Goal: Task Accomplishment & Management: Use online tool/utility

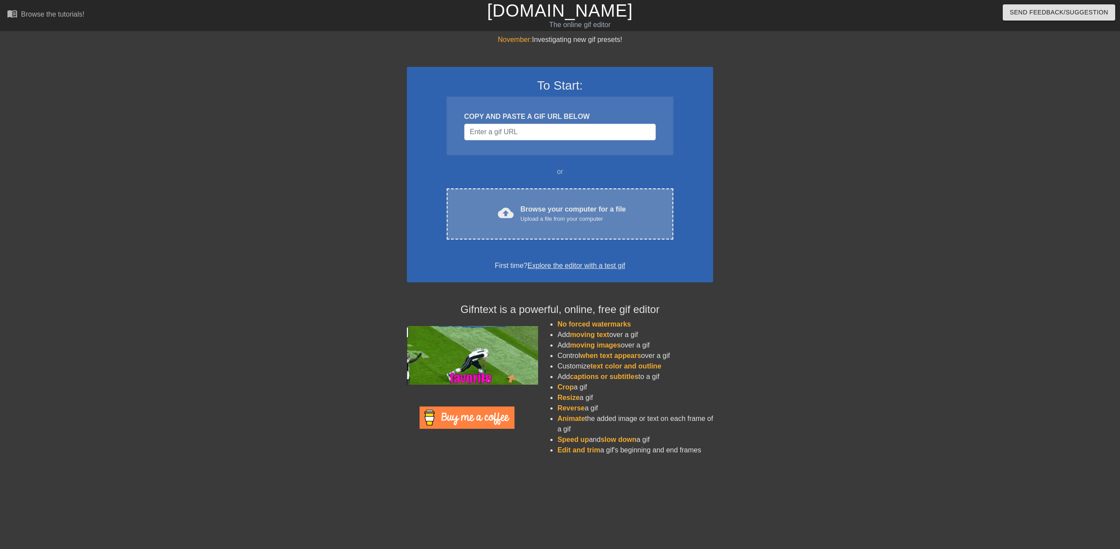
click at [577, 221] on div "Upload a file from your computer" at bounding box center [573, 219] width 105 height 9
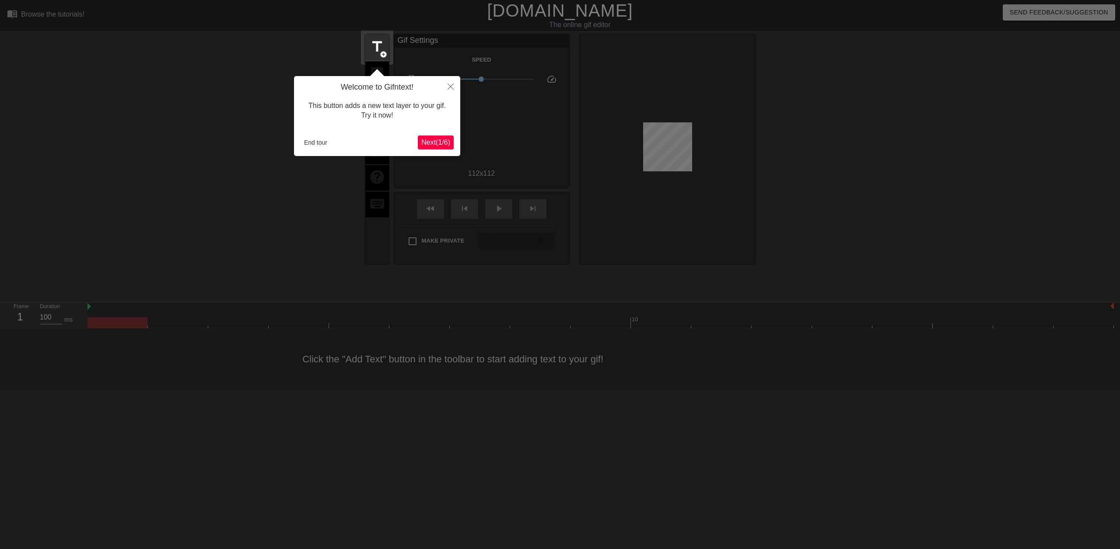
click at [441, 146] on span "Next ( 1 / 6 )" at bounding box center [435, 142] width 29 height 7
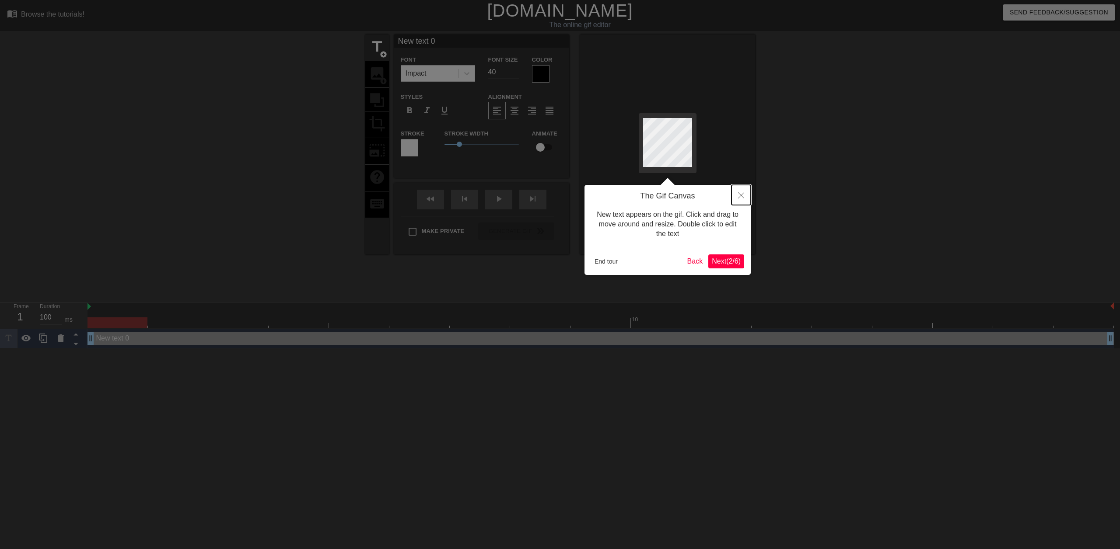
click at [743, 196] on icon "Close" at bounding box center [741, 195] width 6 height 6
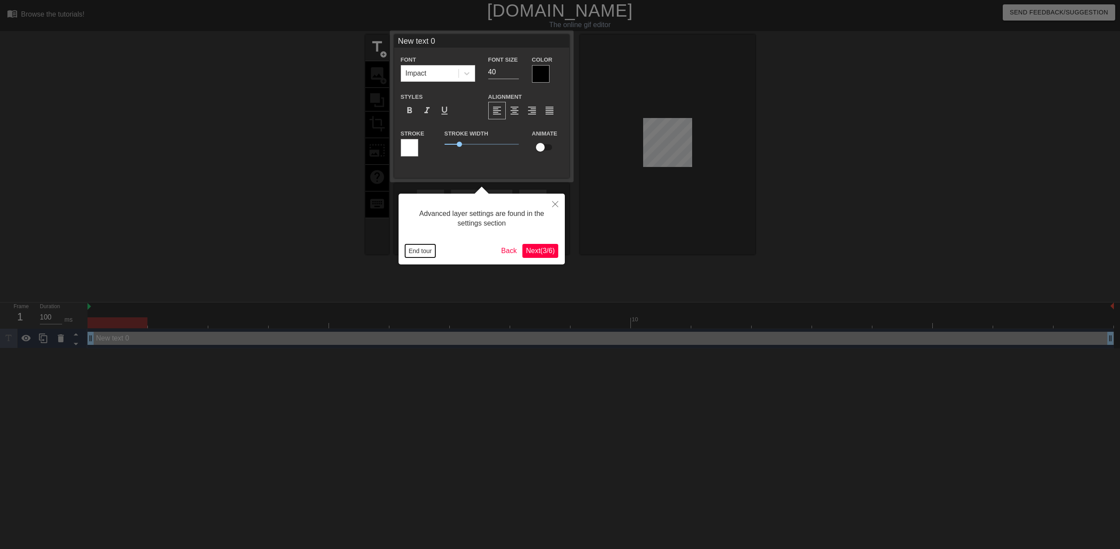
click at [425, 250] on button "End tour" at bounding box center [420, 251] width 30 height 13
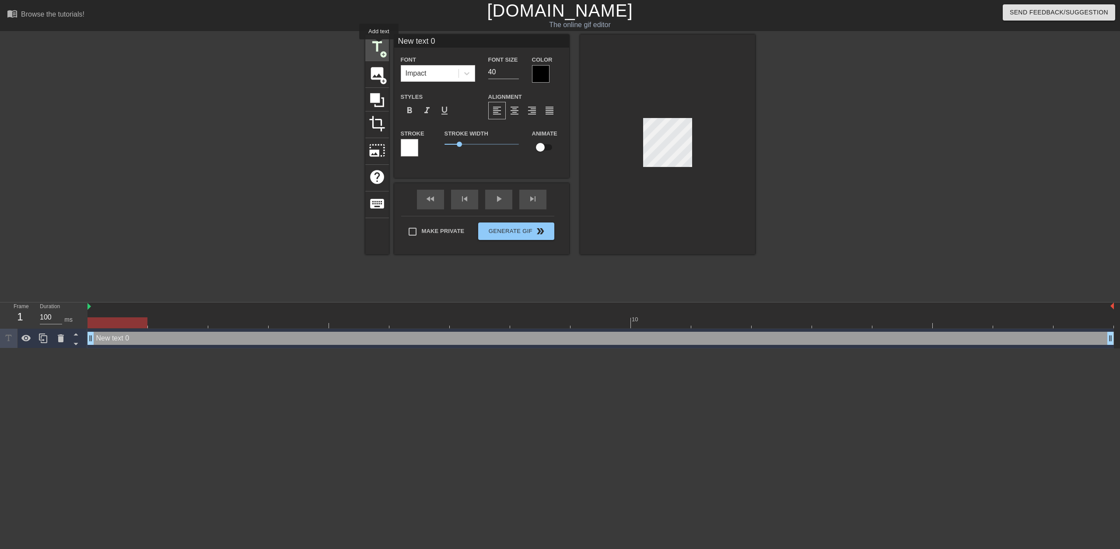
click at [379, 45] on span "title" at bounding box center [377, 46] width 17 height 17
type input "New text 1"
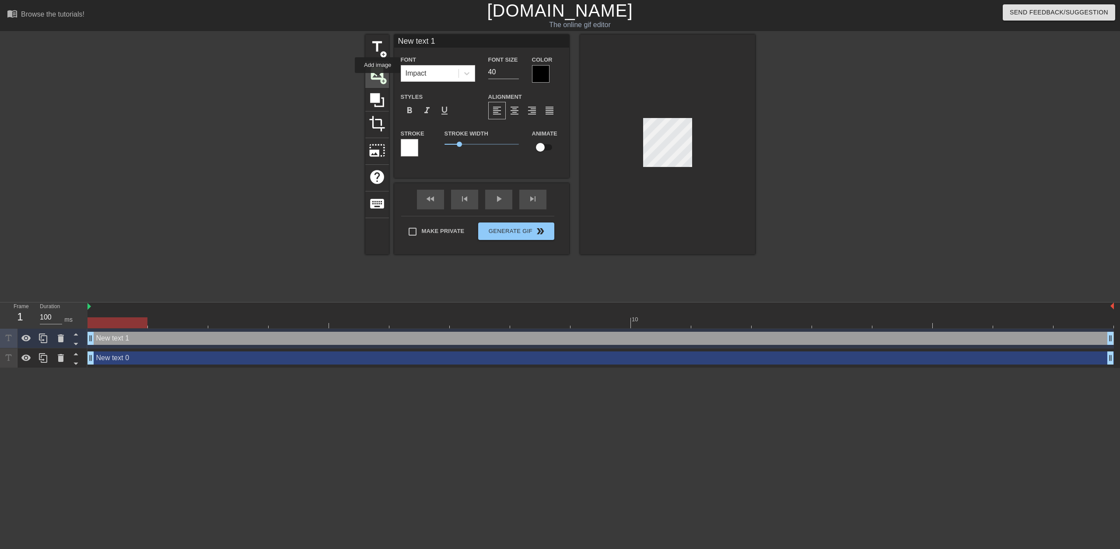
click at [378, 79] on span "image" at bounding box center [377, 73] width 17 height 17
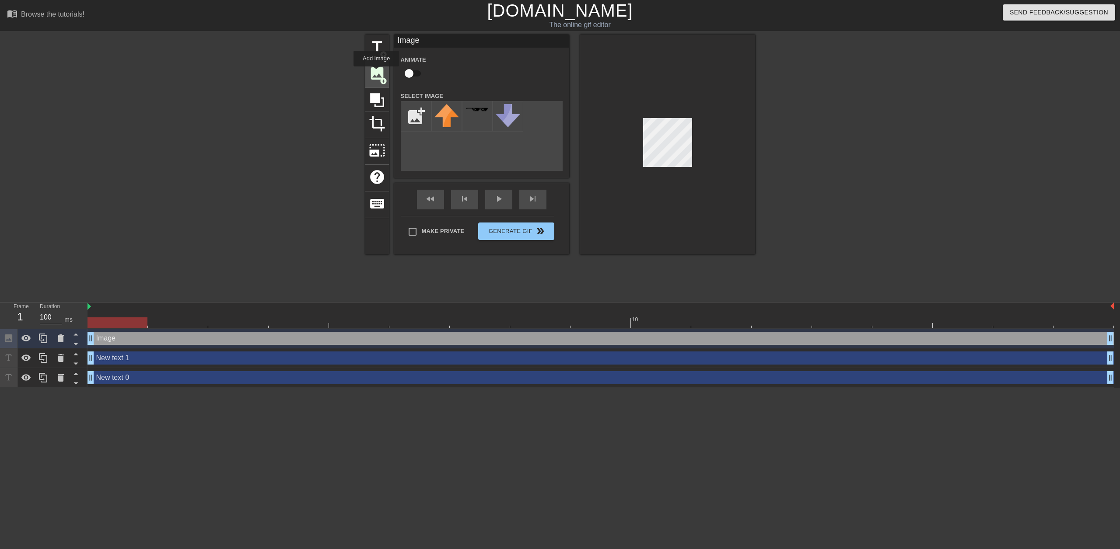
click at [376, 73] on span "image" at bounding box center [377, 73] width 17 height 17
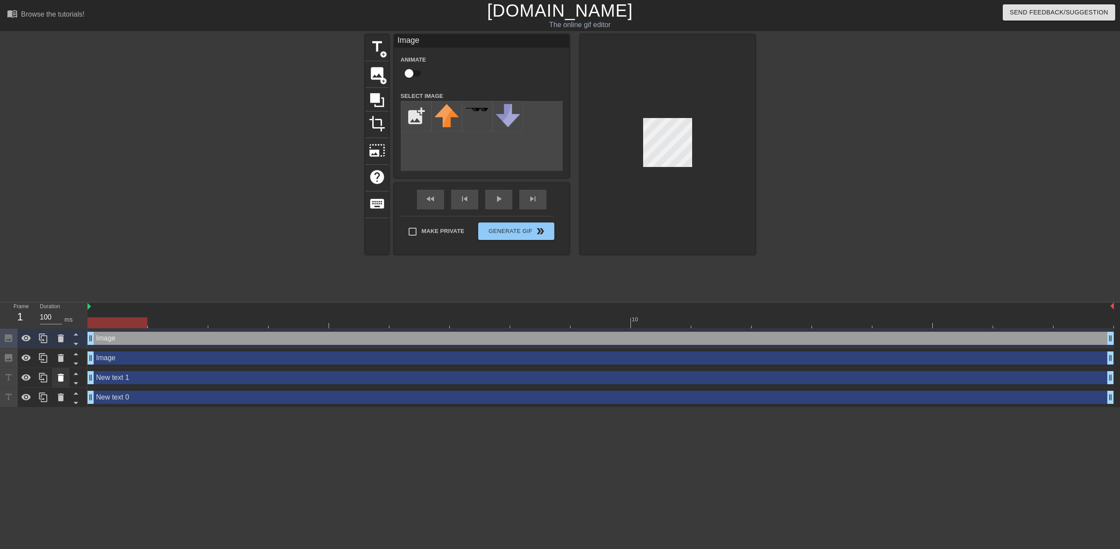
click at [60, 380] on icon at bounding box center [61, 378] width 6 height 8
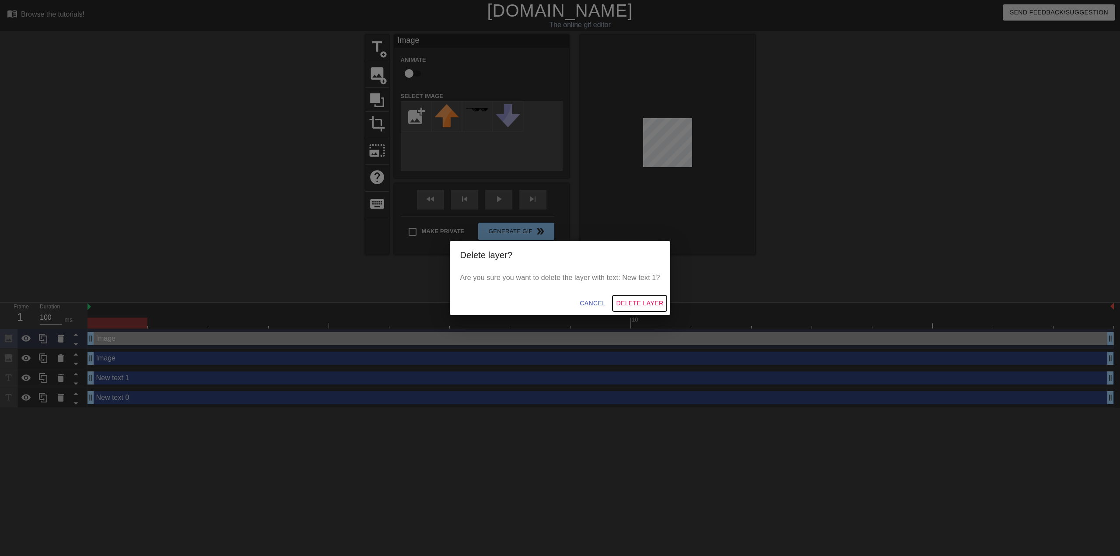
click at [636, 305] on span "Delete Layer" at bounding box center [639, 303] width 47 height 11
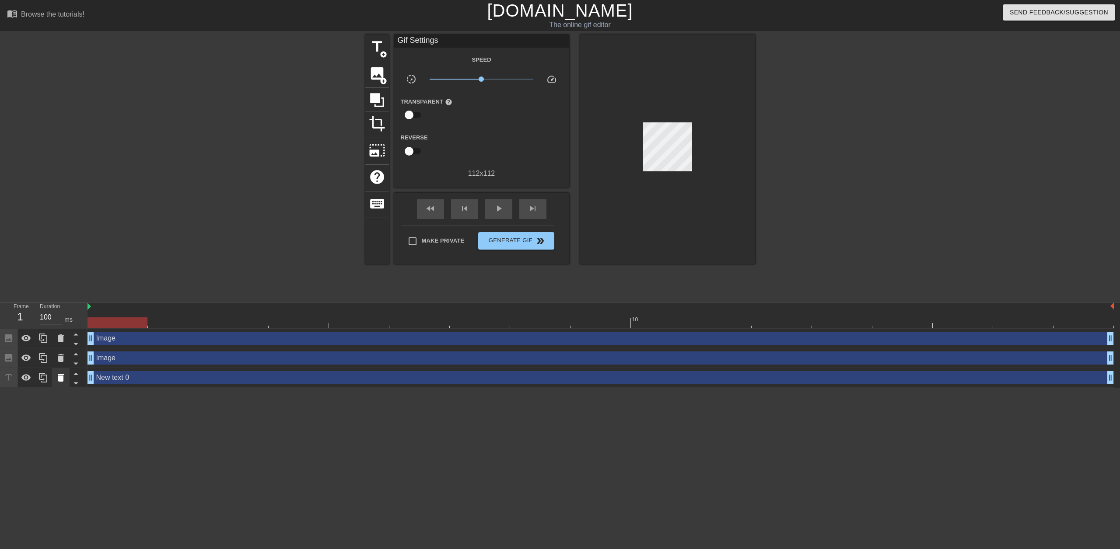
click at [60, 377] on icon at bounding box center [61, 378] width 6 height 8
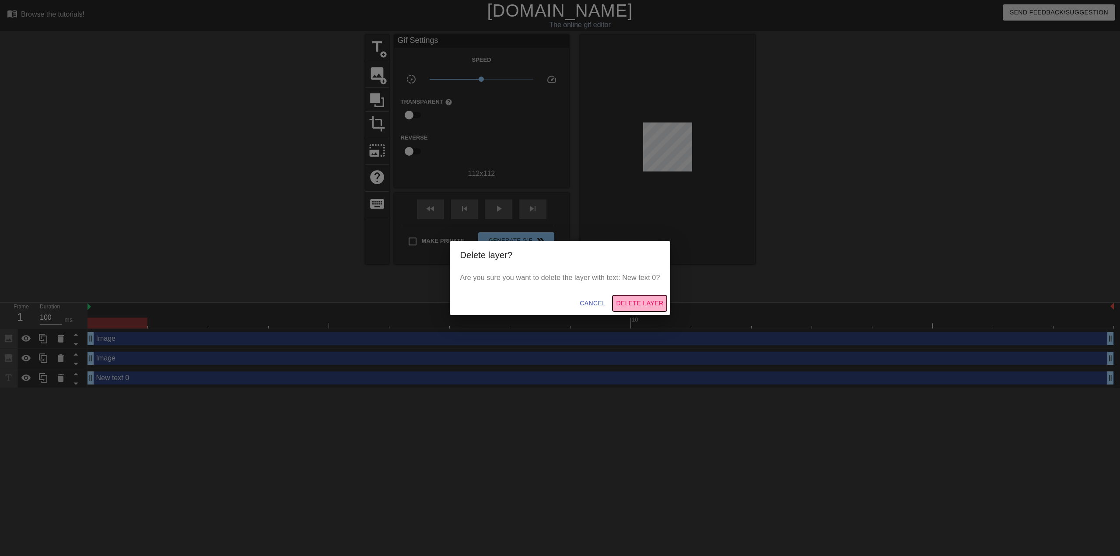
click at [642, 301] on span "Delete Layer" at bounding box center [639, 303] width 47 height 11
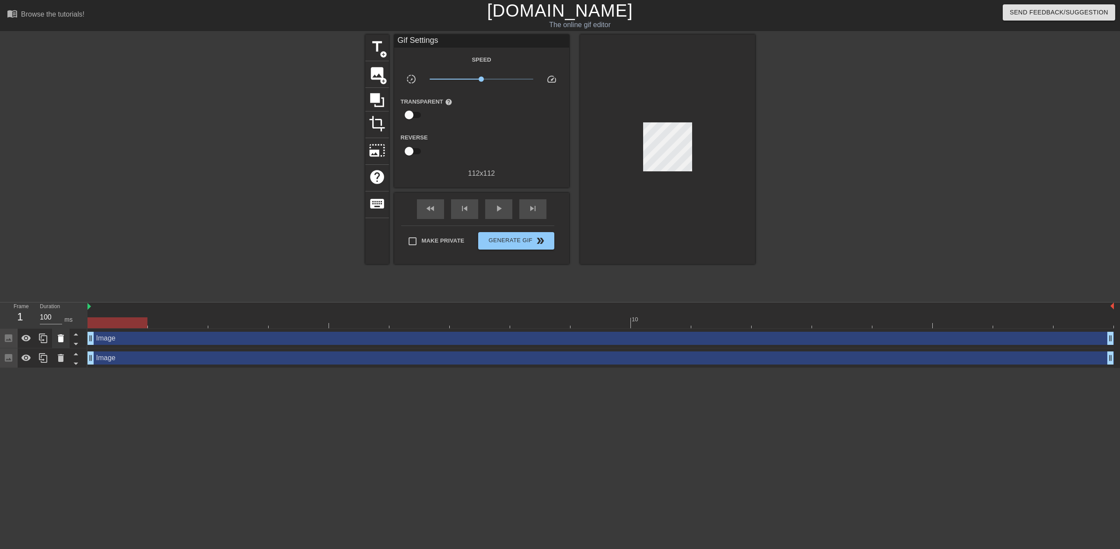
click at [63, 339] on icon at bounding box center [61, 339] width 6 height 8
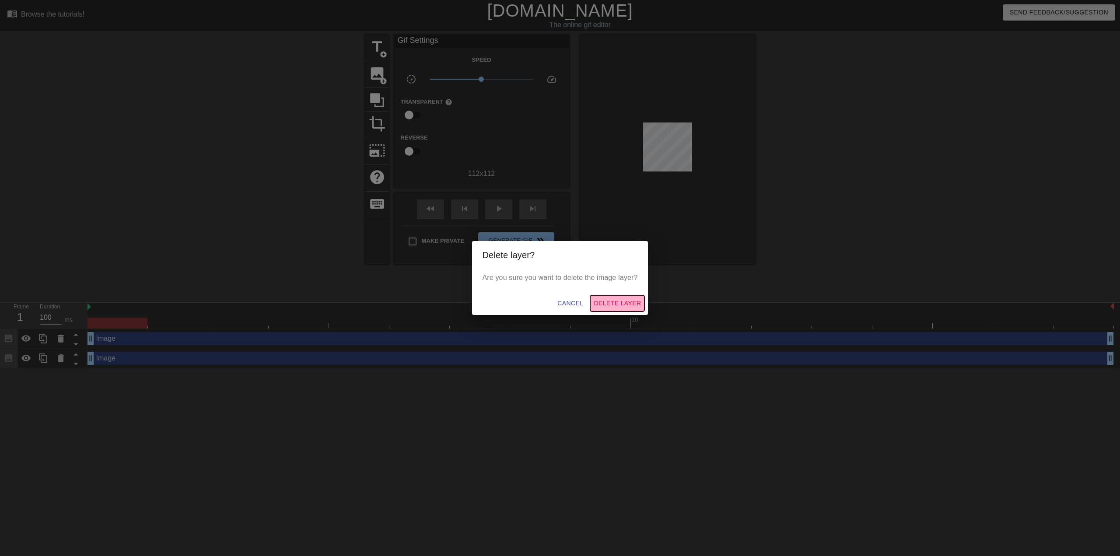
click at [621, 305] on span "Delete Layer" at bounding box center [617, 303] width 47 height 11
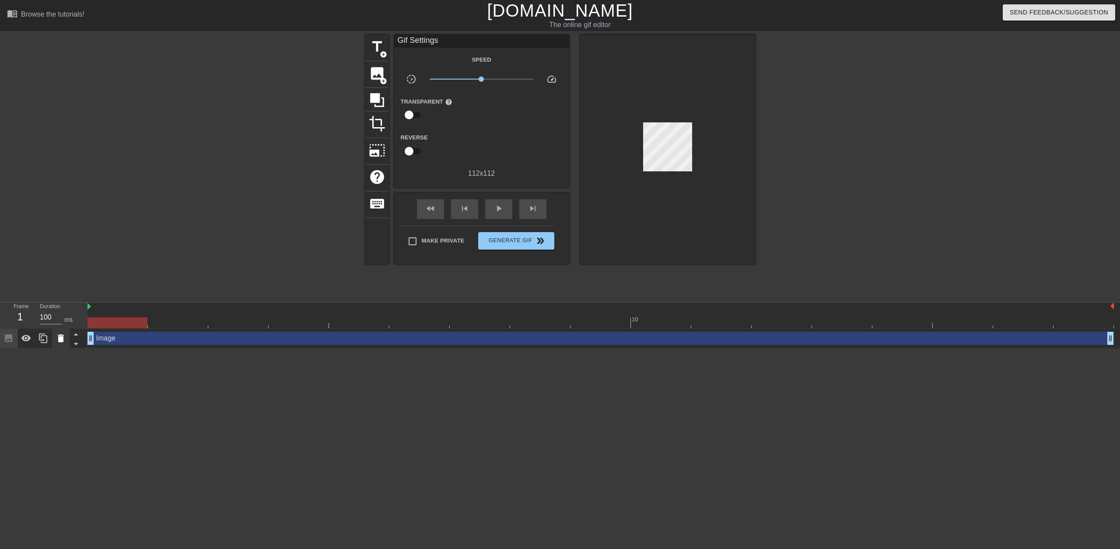
click at [59, 337] on icon at bounding box center [61, 339] width 6 height 8
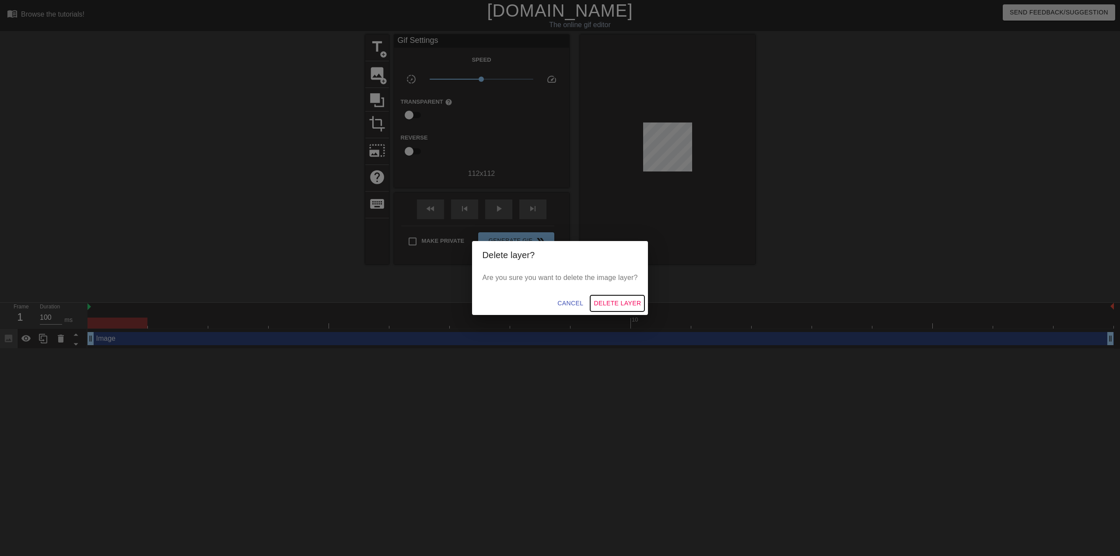
click at [626, 302] on span "Delete Layer" at bounding box center [617, 303] width 47 height 11
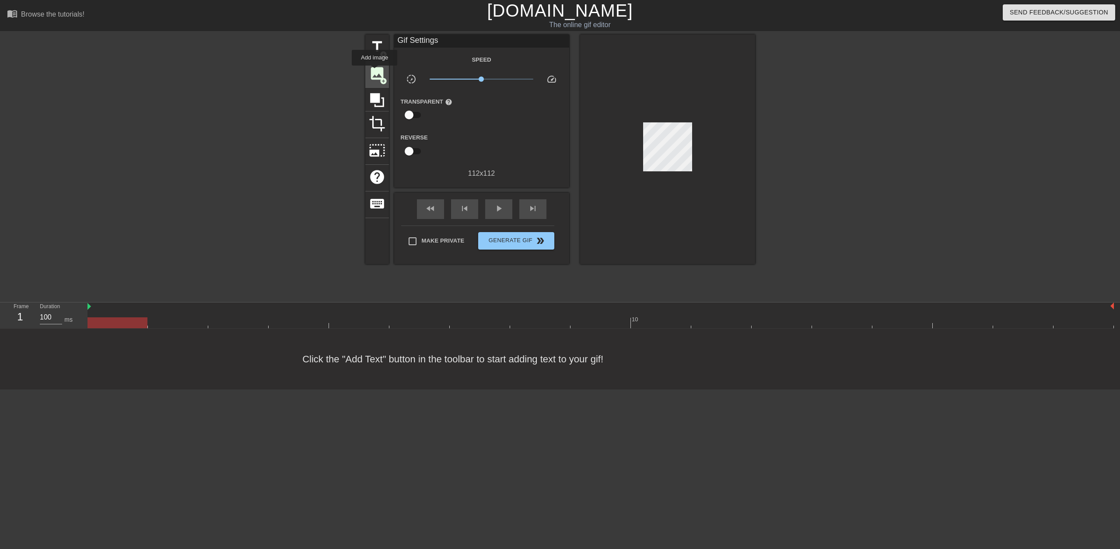
click at [374, 72] on span "image" at bounding box center [377, 73] width 17 height 17
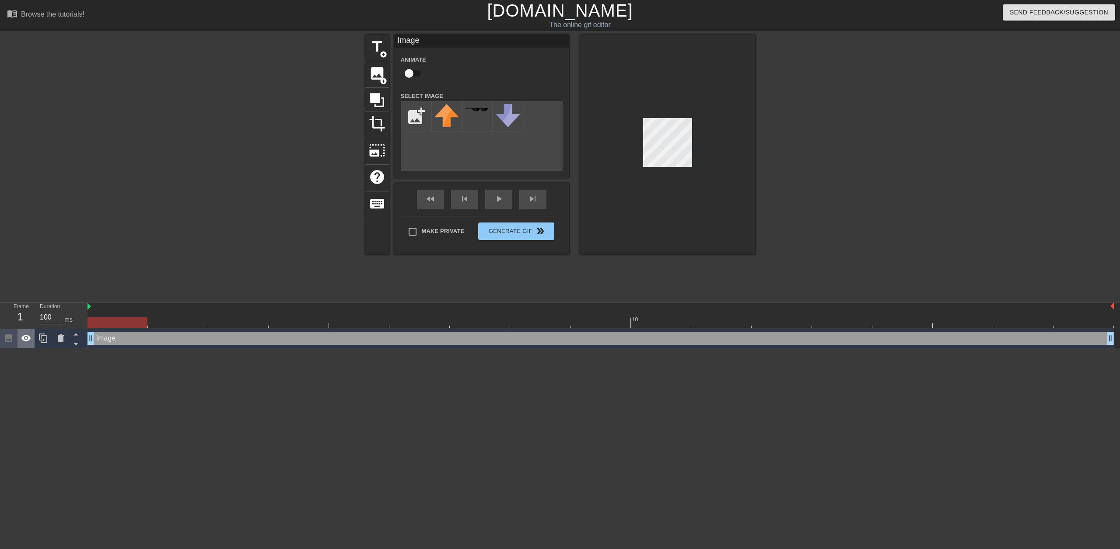
click at [25, 341] on icon at bounding box center [26, 338] width 10 height 10
click at [64, 341] on icon at bounding box center [61, 338] width 10 height 10
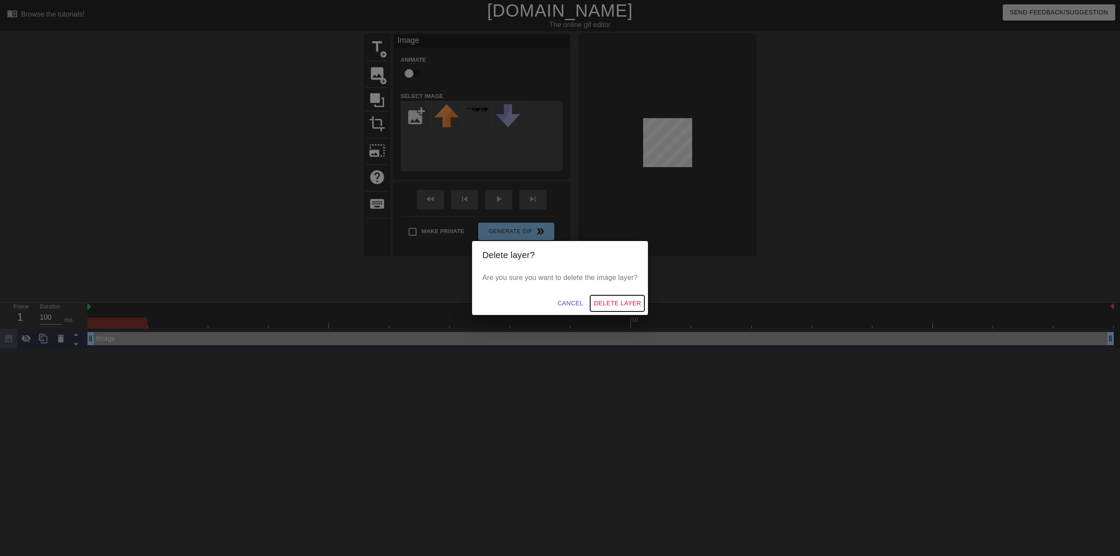
click at [631, 304] on span "Delete Layer" at bounding box center [617, 303] width 47 height 11
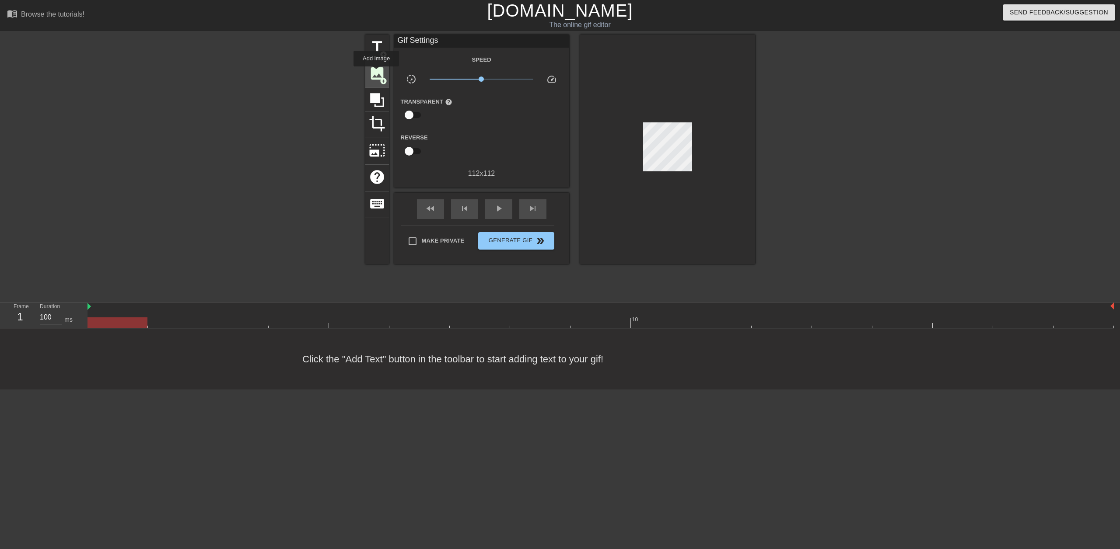
click at [376, 73] on span "image" at bounding box center [377, 73] width 17 height 17
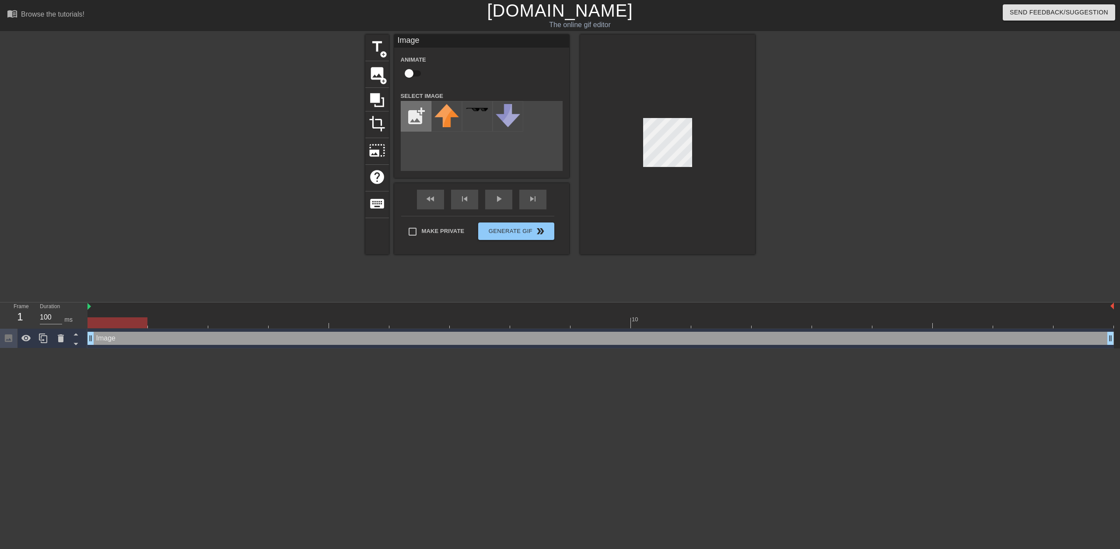
click at [416, 117] on input "file" at bounding box center [416, 116] width 30 height 30
type input "C:\fakepath\shake.gif"
click at [447, 121] on img at bounding box center [446, 116] width 24 height 24
click at [496, 199] on div "fast_rewind skip_previous play_arrow skip_next" at bounding box center [481, 199] width 143 height 33
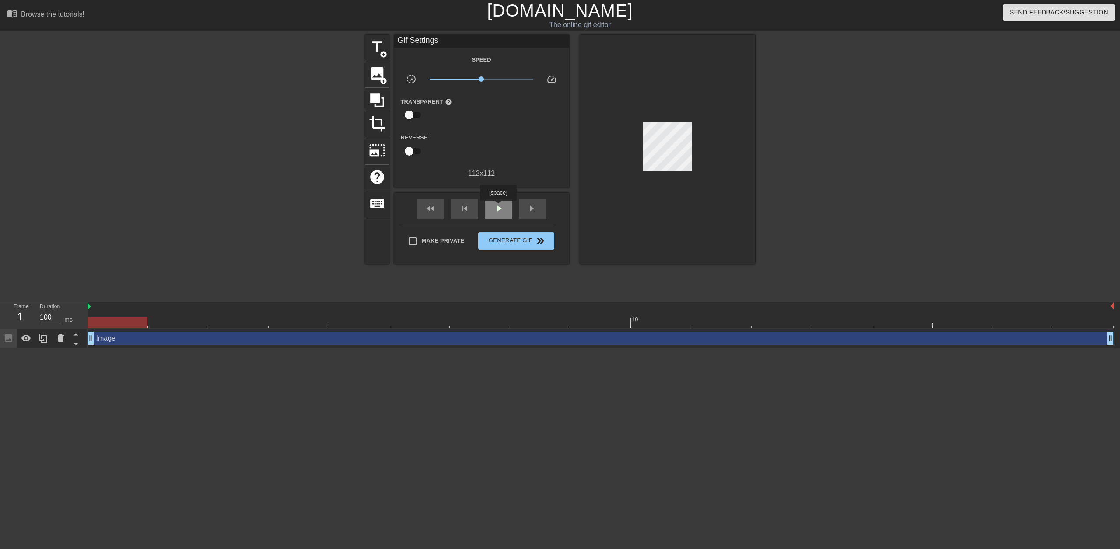
click at [498, 207] on span "play_arrow" at bounding box center [498, 208] width 10 height 10
click at [500, 206] on span "pause" at bounding box center [498, 208] width 10 height 10
click at [374, 74] on span "image" at bounding box center [377, 73] width 17 height 17
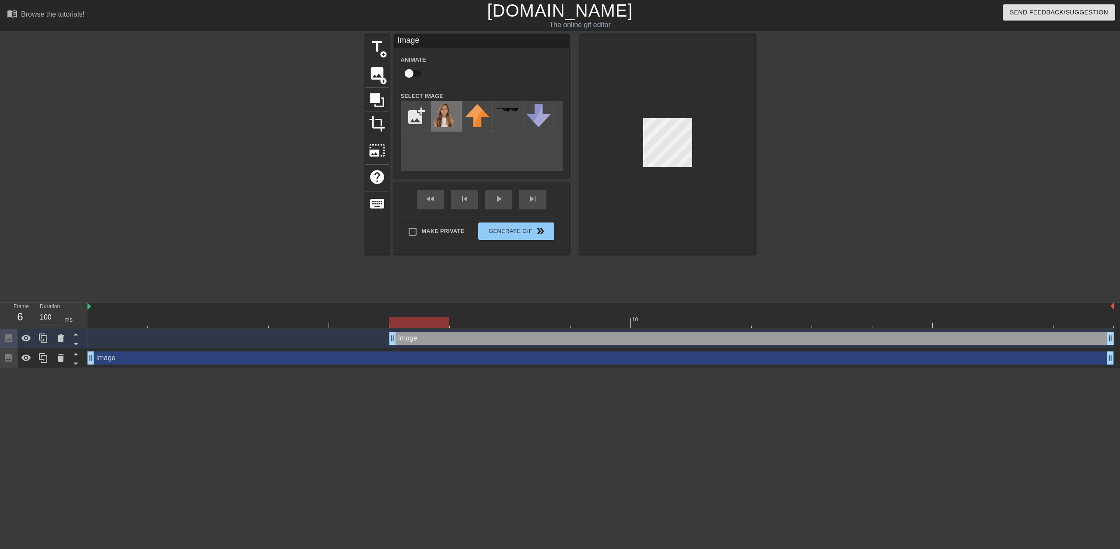
click at [451, 120] on img at bounding box center [446, 116] width 24 height 24
click at [499, 199] on div "fast_rewind skip_previous play_arrow skip_next" at bounding box center [481, 199] width 143 height 33
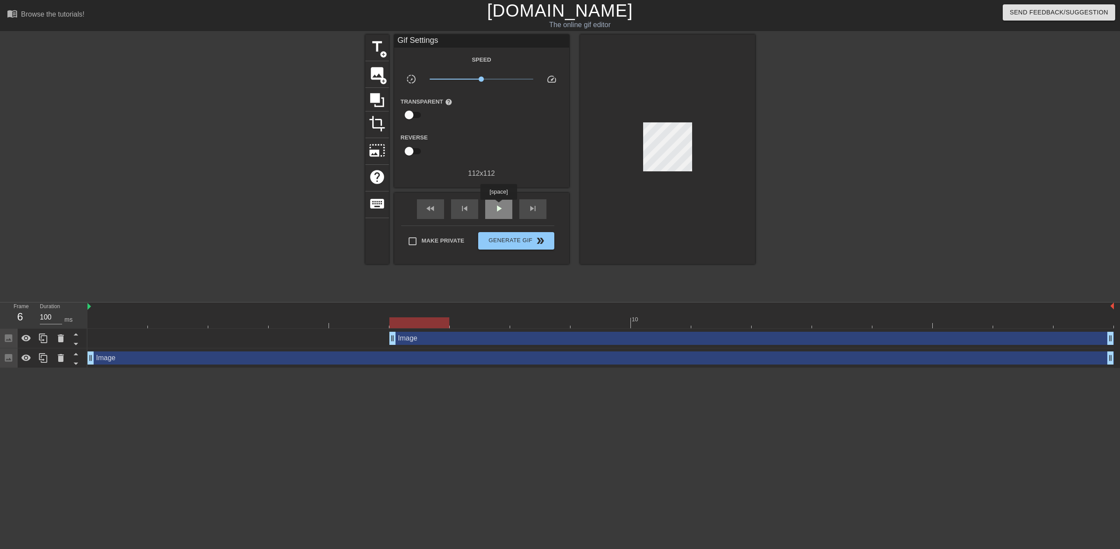
click at [498, 206] on span "play_arrow" at bounding box center [498, 208] width 10 height 10
click at [494, 206] on span "pause" at bounding box center [498, 208] width 10 height 10
click at [27, 336] on icon at bounding box center [26, 338] width 10 height 7
click at [511, 199] on div "fast_rewind skip_previous play_arrow skip_next" at bounding box center [481, 209] width 143 height 33
click at [500, 209] on span "play_arrow" at bounding box center [498, 208] width 10 height 10
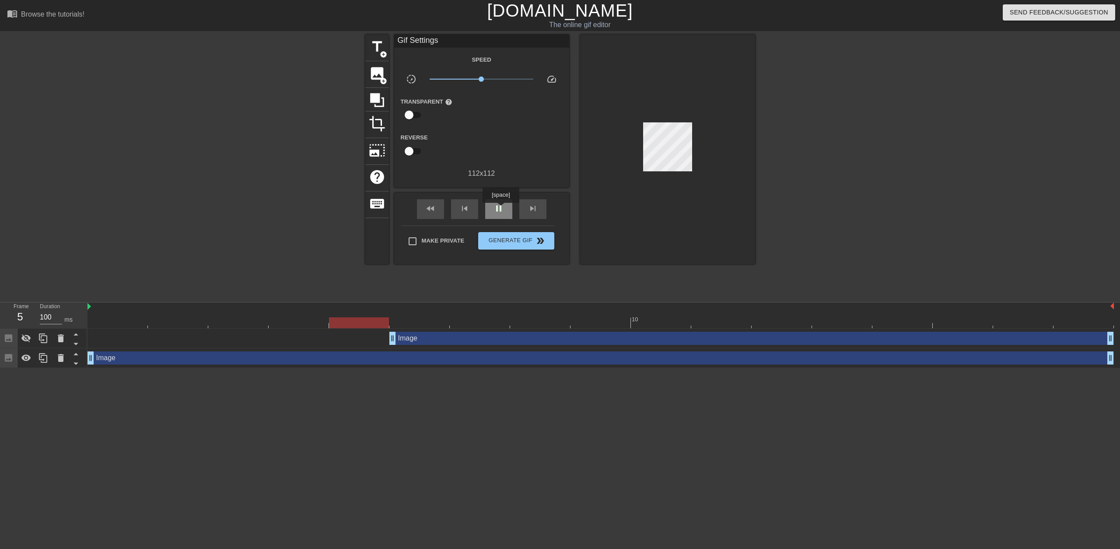
click at [500, 209] on span "pause" at bounding box center [498, 208] width 10 height 10
click at [500, 209] on span "play_arrow" at bounding box center [498, 208] width 10 height 10
click at [61, 337] on icon at bounding box center [61, 339] width 6 height 8
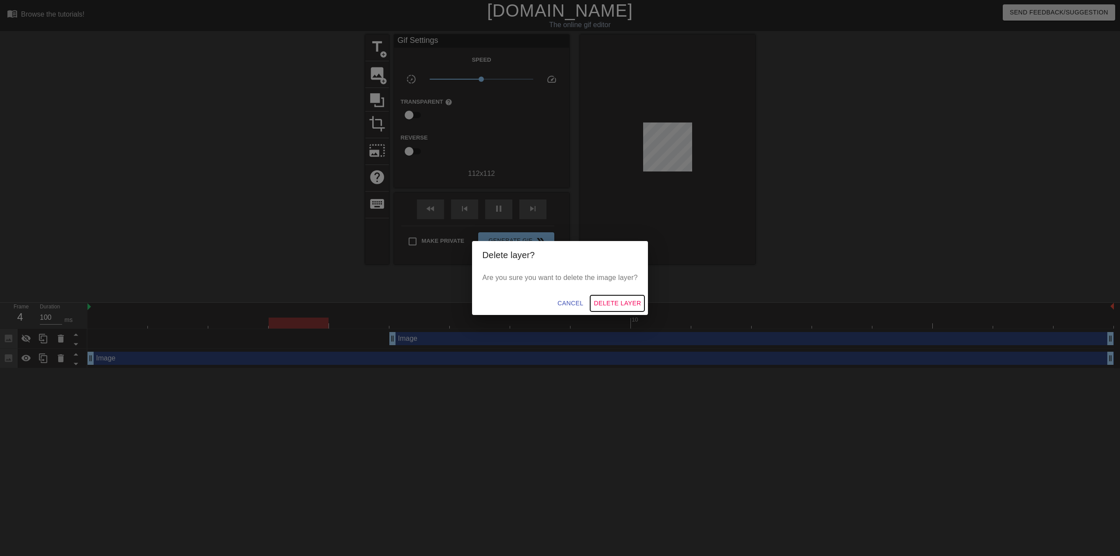
click at [625, 302] on span "Delete Layer" at bounding box center [617, 303] width 47 height 11
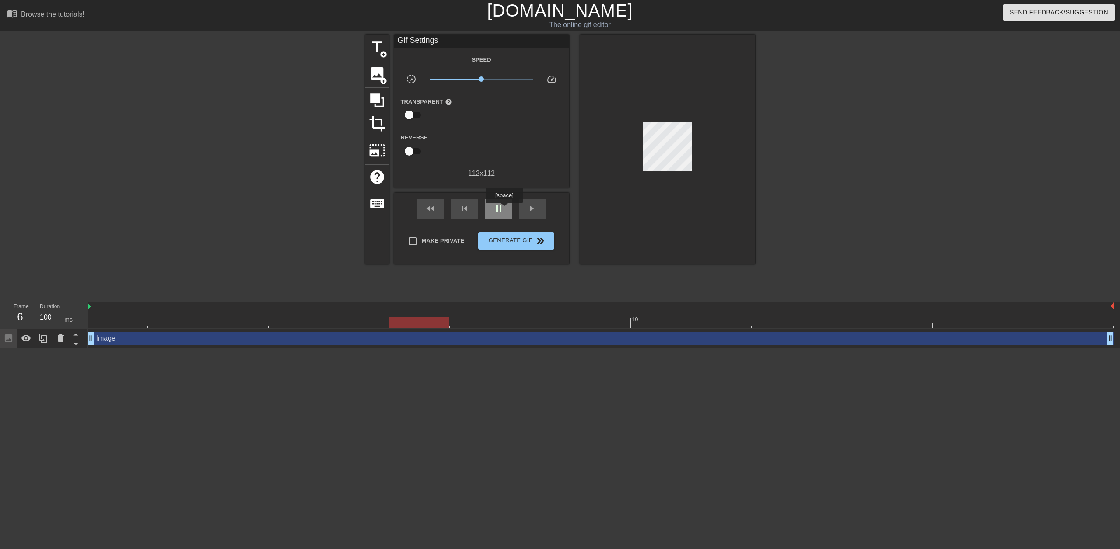
click at [504, 209] on div "pause" at bounding box center [498, 209] width 27 height 20
click at [412, 151] on input "checkbox" at bounding box center [409, 151] width 50 height 17
click at [491, 216] on div "play_arrow" at bounding box center [498, 209] width 27 height 20
click at [413, 151] on input "checkbox" at bounding box center [417, 151] width 50 height 17
checkbox input "false"
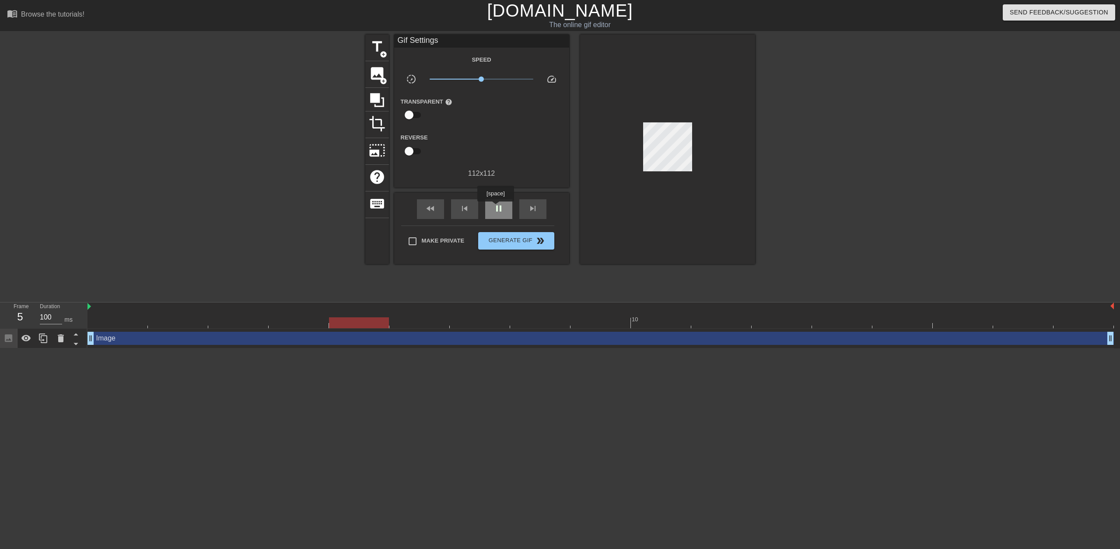
click at [496, 208] on span "pause" at bounding box center [498, 208] width 10 height 10
click at [370, 73] on span "image" at bounding box center [377, 73] width 17 height 17
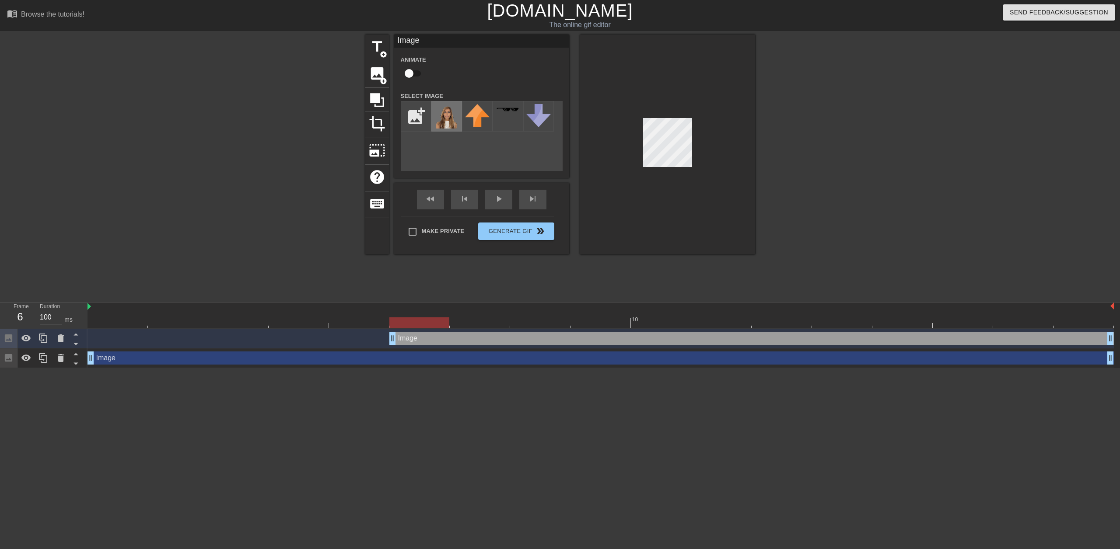
click at [443, 111] on img at bounding box center [446, 116] width 24 height 24
click at [411, 75] on input "checkbox" at bounding box center [409, 73] width 50 height 17
checkbox input "true"
click at [59, 340] on icon at bounding box center [61, 339] width 6 height 8
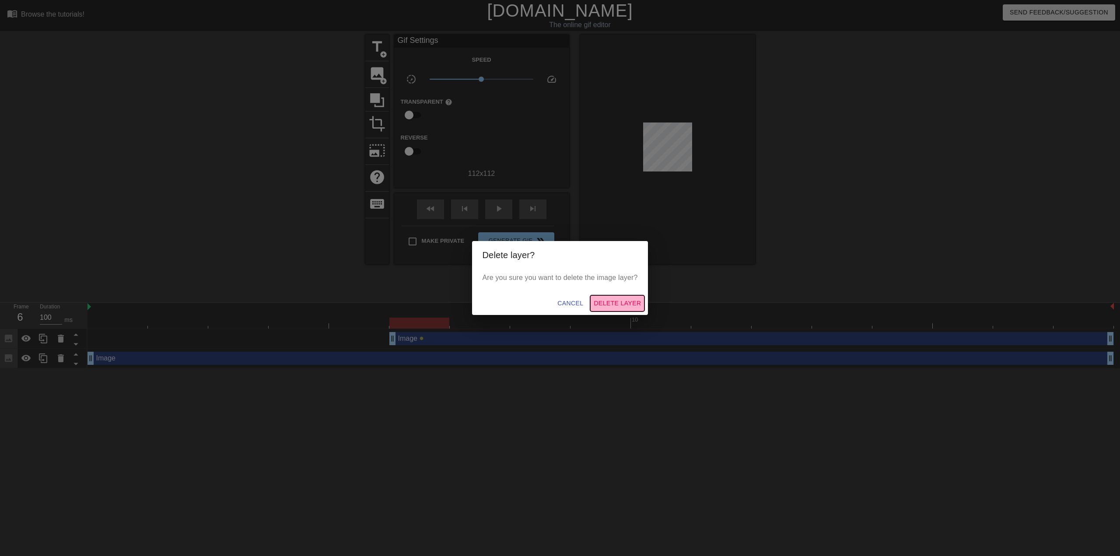
click at [629, 299] on span "Delete Layer" at bounding box center [617, 303] width 47 height 11
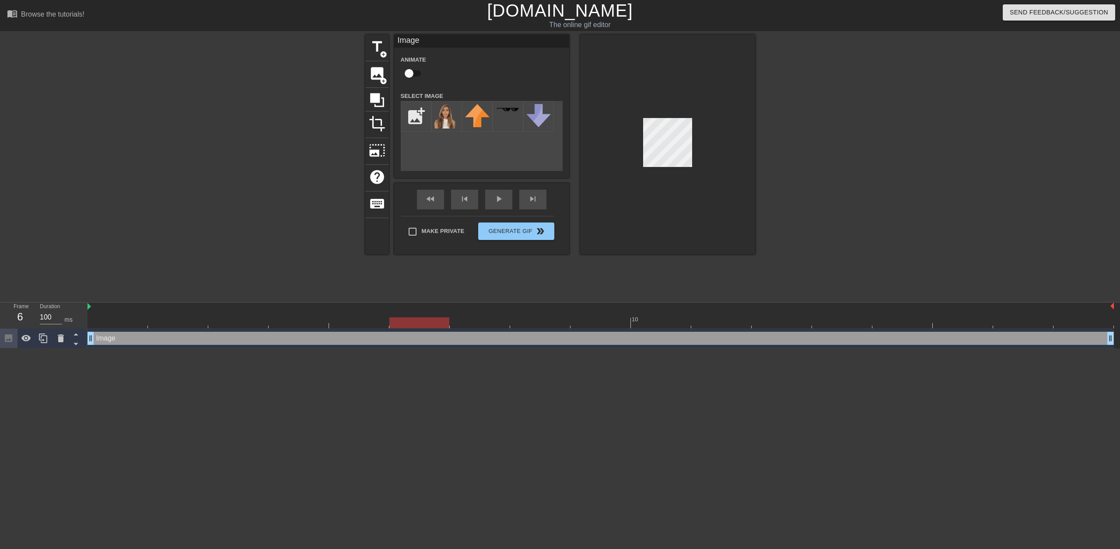
click at [409, 71] on input "checkbox" at bounding box center [409, 73] width 50 height 17
checkbox input "true"
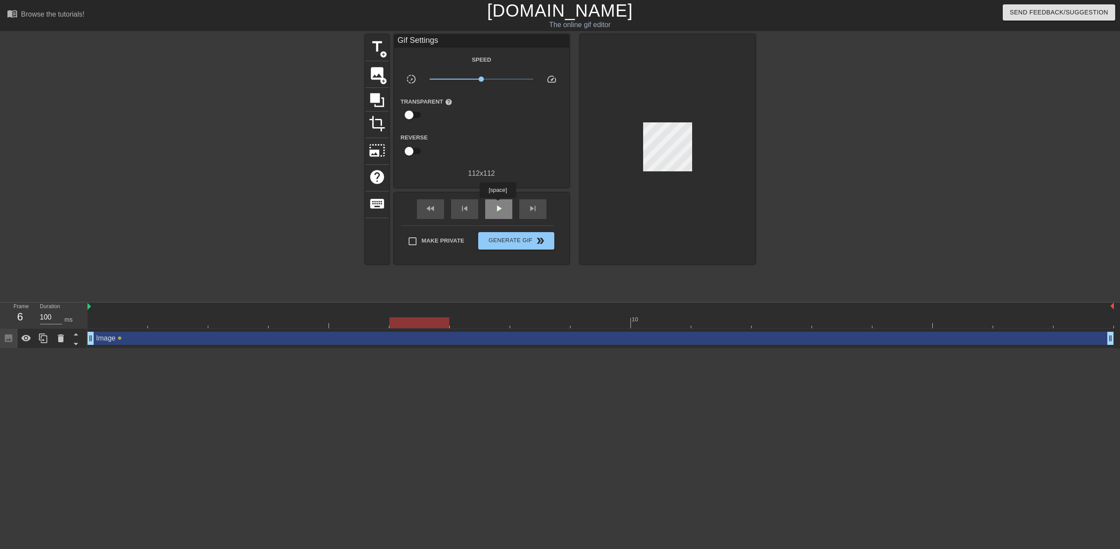
click at [497, 204] on span "play_arrow" at bounding box center [498, 208] width 10 height 10
click at [408, 114] on input "checkbox" at bounding box center [409, 115] width 50 height 17
click at [413, 115] on input "checkbox" at bounding box center [417, 115] width 50 height 17
checkbox input "false"
drag, startPoint x: 502, startPoint y: 203, endPoint x: 494, endPoint y: 203, distance: 7.9
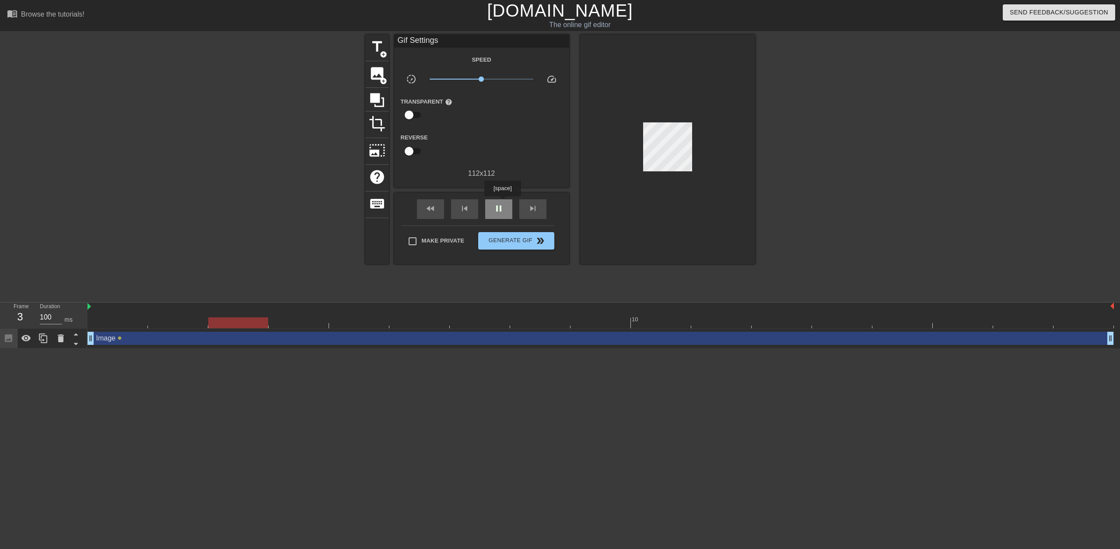
click at [502, 203] on div "pause" at bounding box center [498, 209] width 27 height 20
click at [119, 339] on div "Image drag_handle drag_handle lens" at bounding box center [600, 338] width 1026 height 13
click at [104, 341] on div "Image drag_handle drag_handle" at bounding box center [600, 338] width 1026 height 13
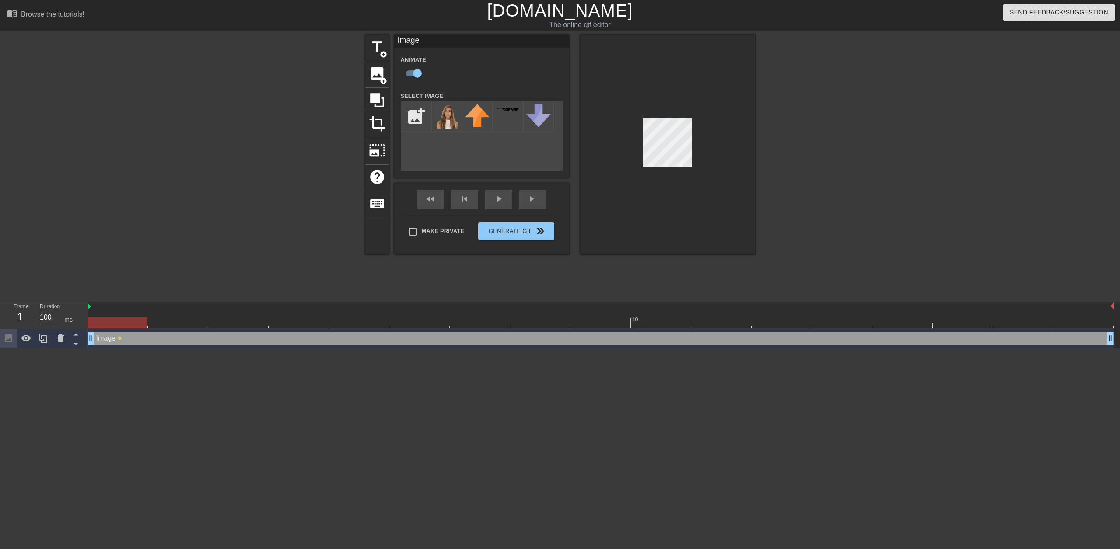
click at [674, 118] on div at bounding box center [667, 145] width 175 height 220
click at [416, 57] on label "Animate" at bounding box center [413, 60] width 25 height 9
click at [450, 118] on img at bounding box center [446, 116] width 24 height 24
click at [60, 341] on icon at bounding box center [61, 339] width 6 height 8
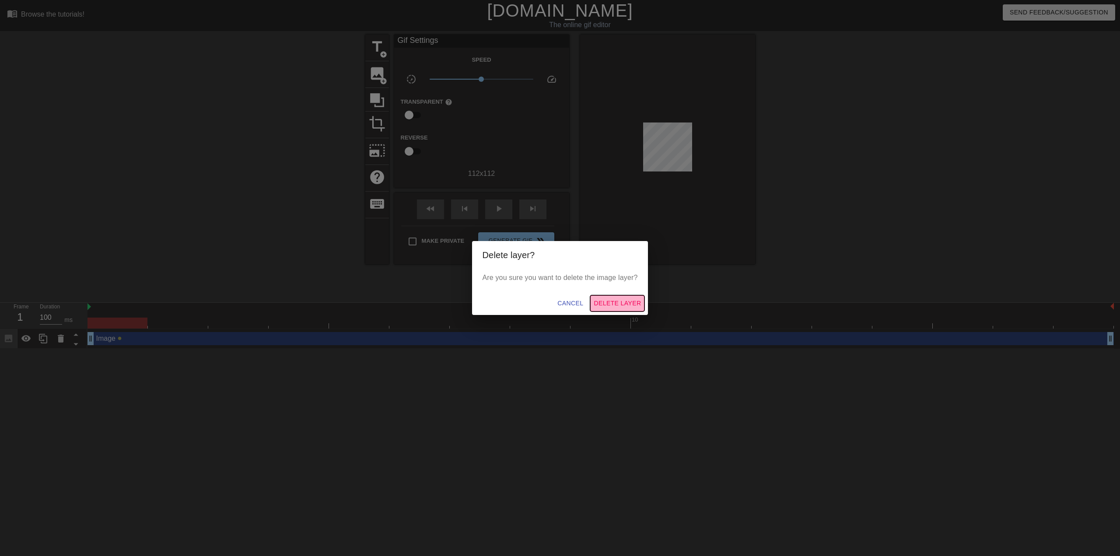
click at [626, 308] on span "Delete Layer" at bounding box center [617, 303] width 47 height 11
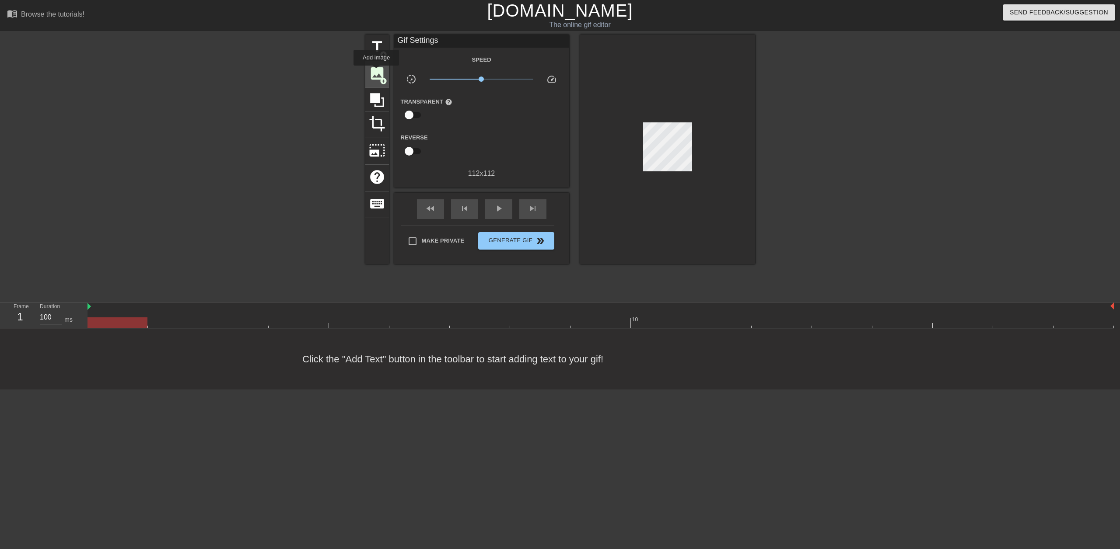
click at [376, 72] on span "image" at bounding box center [377, 73] width 17 height 17
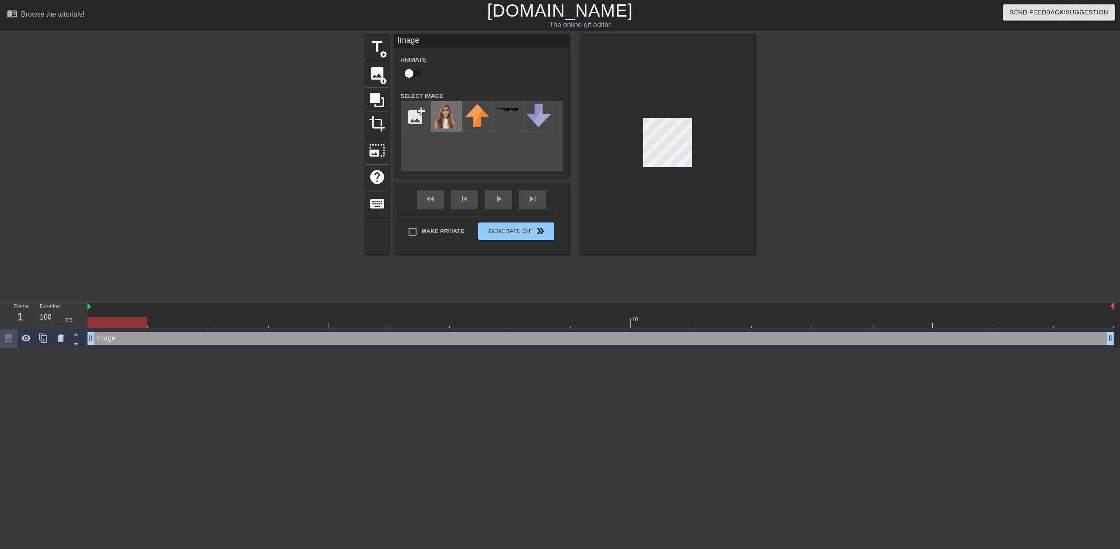
click at [447, 122] on img at bounding box center [446, 116] width 24 height 24
click at [408, 74] on input "checkbox" at bounding box center [409, 73] width 50 height 17
checkbox input "true"
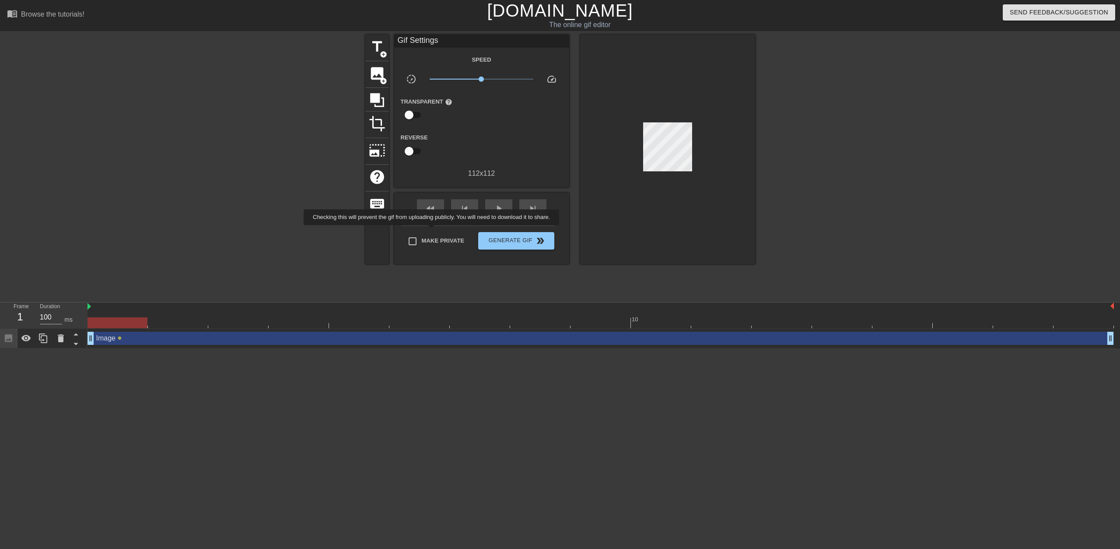
click at [433, 232] on label "Make Private" at bounding box center [433, 241] width 61 height 18
click at [422, 232] on input "Make Private" at bounding box center [412, 241] width 18 height 18
checkbox input "true"
click at [494, 209] on span "play_arrow" at bounding box center [498, 208] width 10 height 10
click at [159, 343] on div "Image drag_handle drag_handle" at bounding box center [600, 338] width 1026 height 13
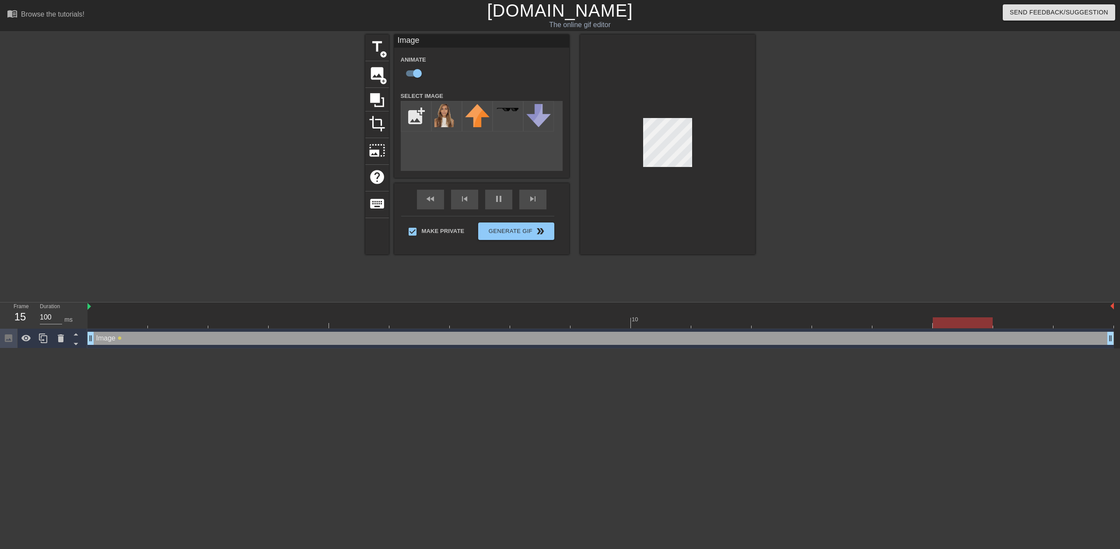
click at [661, 349] on html "menu_book Browse the tutorials! [DOMAIN_NAME] The online gif editor Send Feedba…" at bounding box center [560, 174] width 1120 height 349
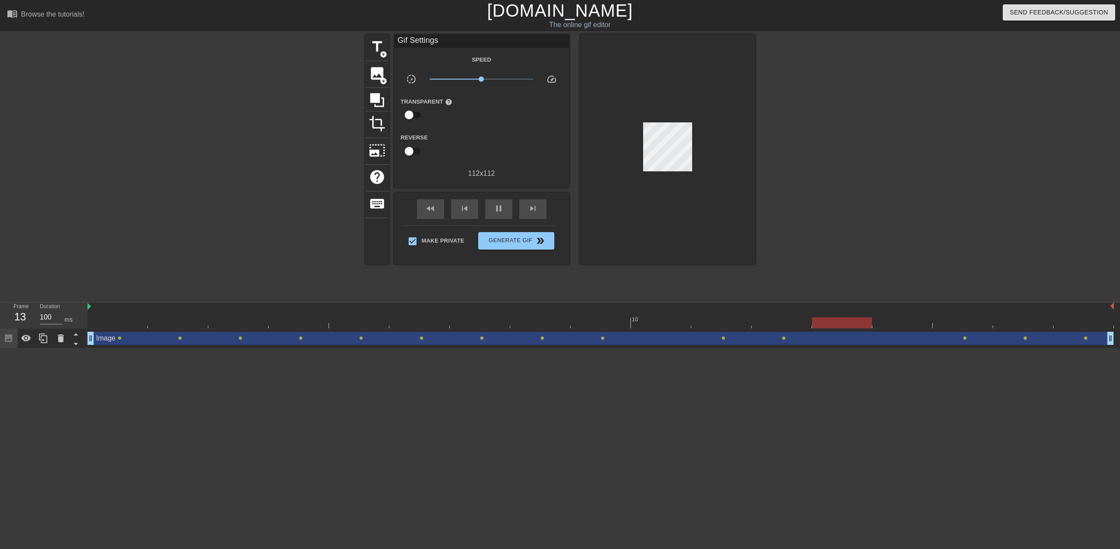
click at [851, 220] on div at bounding box center [831, 166] width 131 height 262
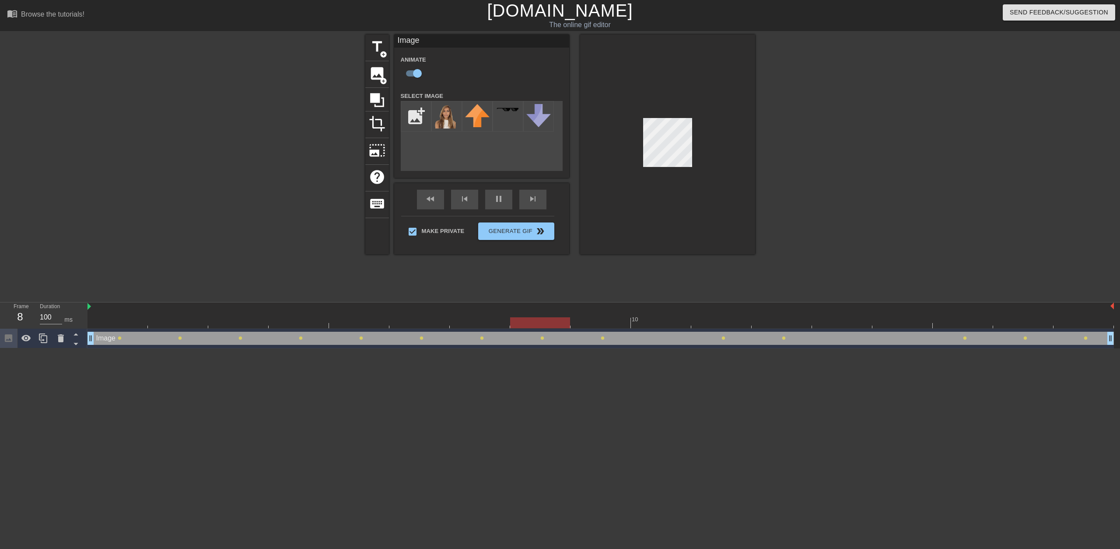
click at [873, 210] on div at bounding box center [831, 166] width 131 height 262
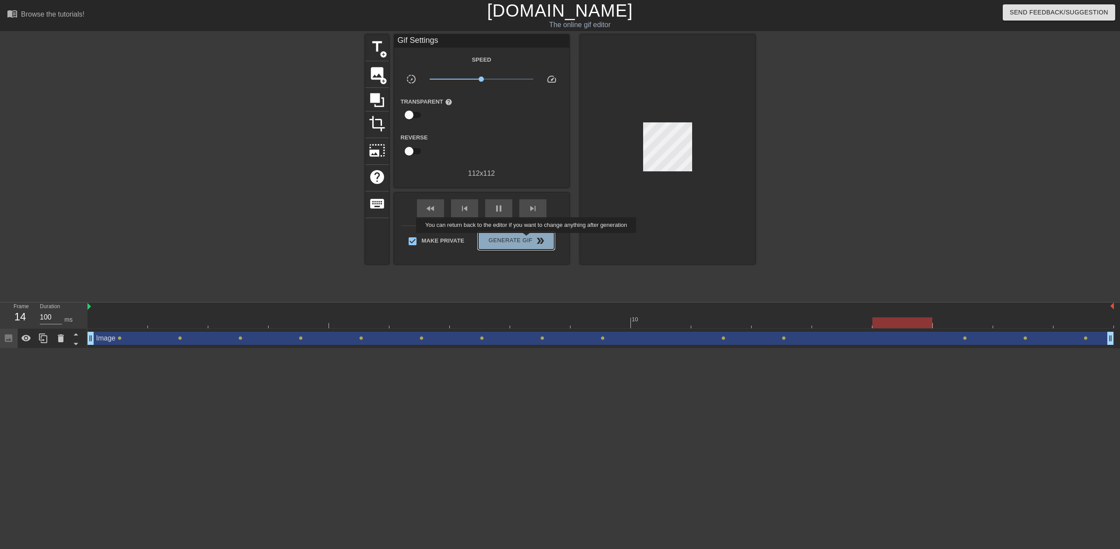
click at [527, 239] on span "Generate Gif double_arrow" at bounding box center [516, 241] width 69 height 10
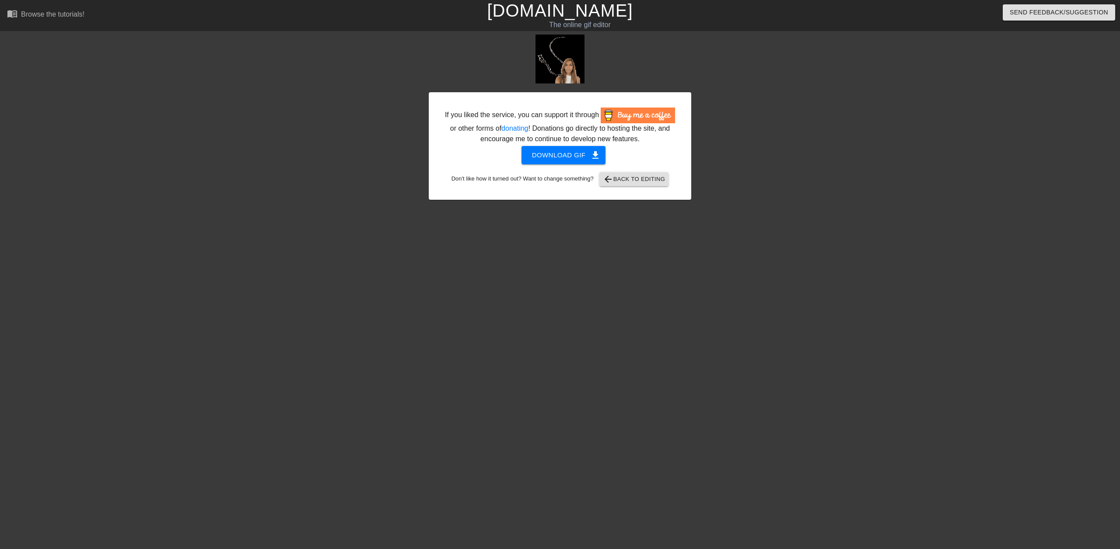
click at [752, 197] on div at bounding box center [767, 166] width 131 height 262
click at [633, 177] on span "arrow_back Back to Editing" at bounding box center [634, 179] width 63 height 10
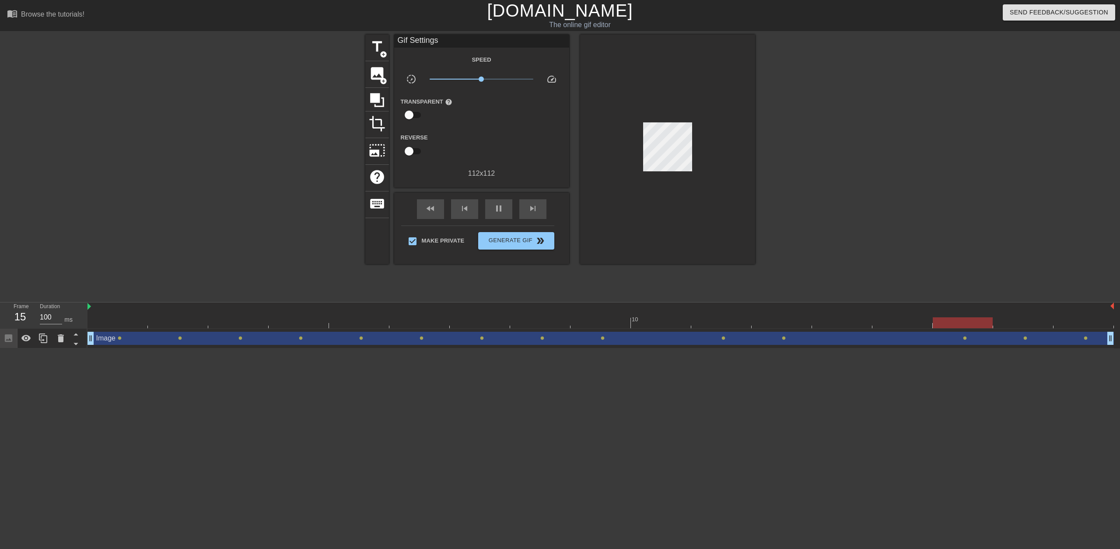
click at [409, 112] on input "checkbox" at bounding box center [409, 115] width 50 height 17
checkbox input "true"
click at [528, 244] on span "Generate Gif double_arrow" at bounding box center [516, 242] width 69 height 10
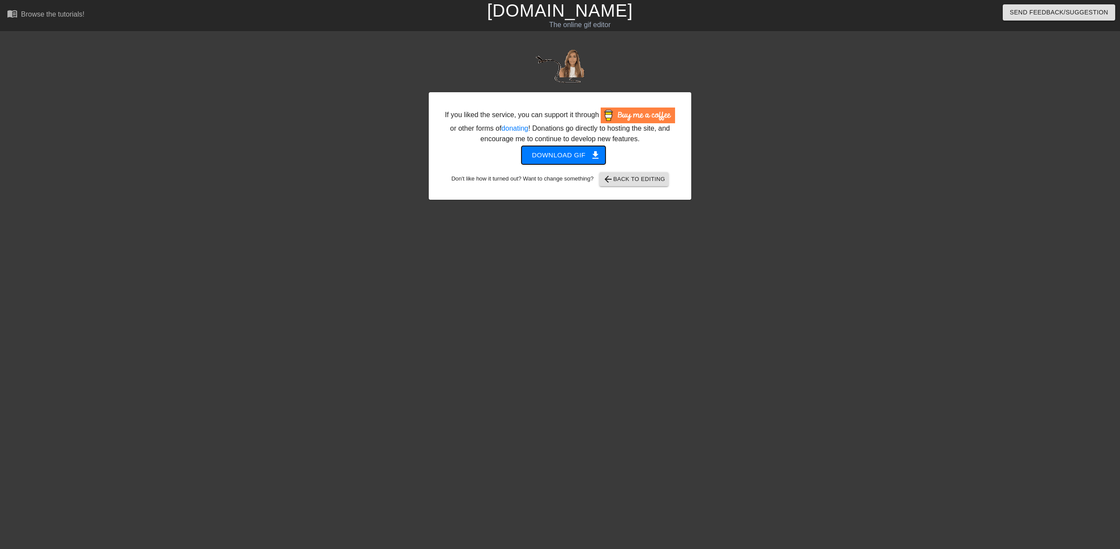
click at [587, 154] on span "Download gif get_app" at bounding box center [563, 155] width 63 height 11
click at [635, 176] on span "arrow_back Back to Editing" at bounding box center [634, 179] width 63 height 10
